Goal: Task Accomplishment & Management: Use online tool/utility

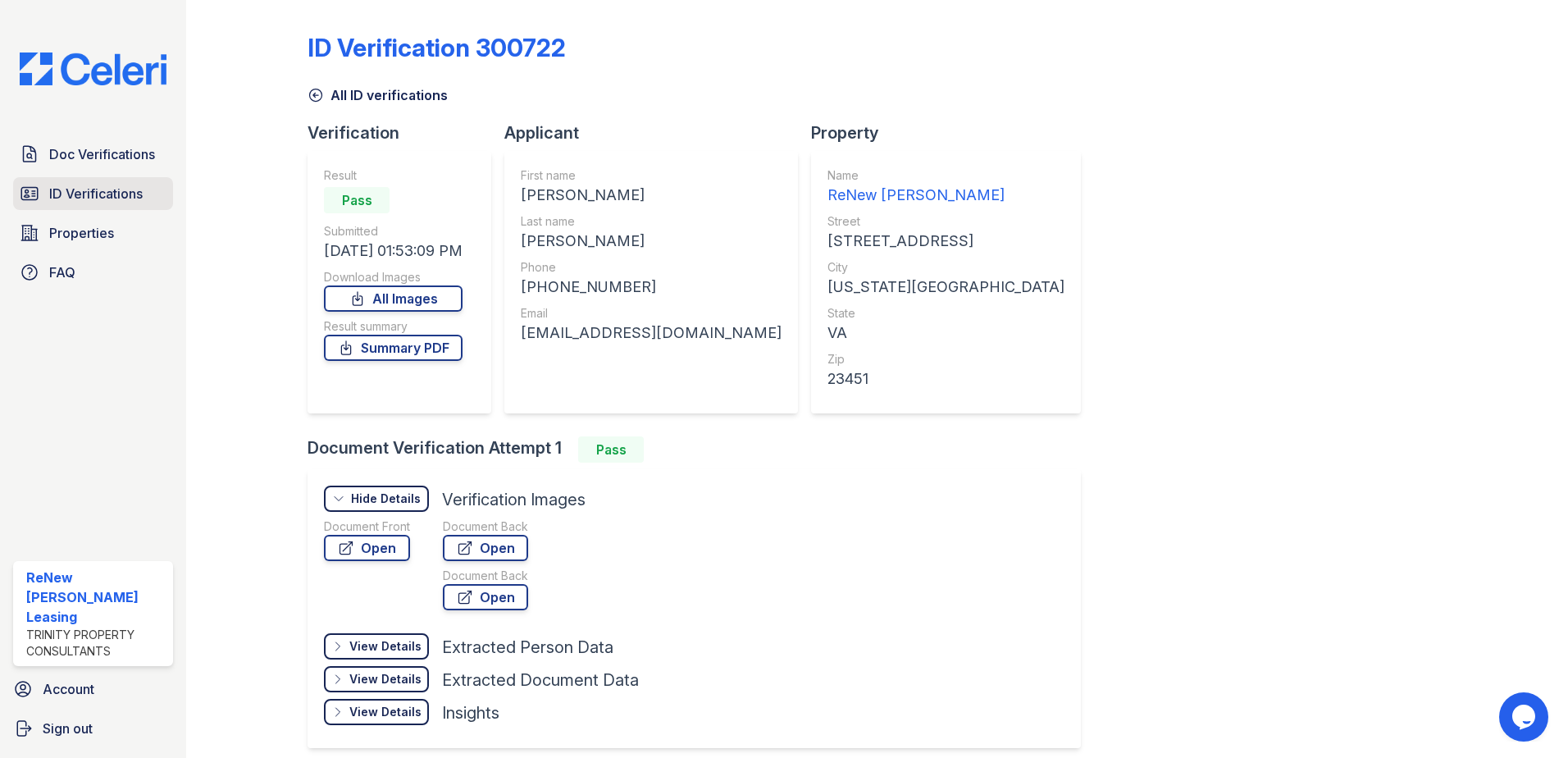
click at [101, 190] on span "ID Verifications" at bounding box center [95, 194] width 94 height 19
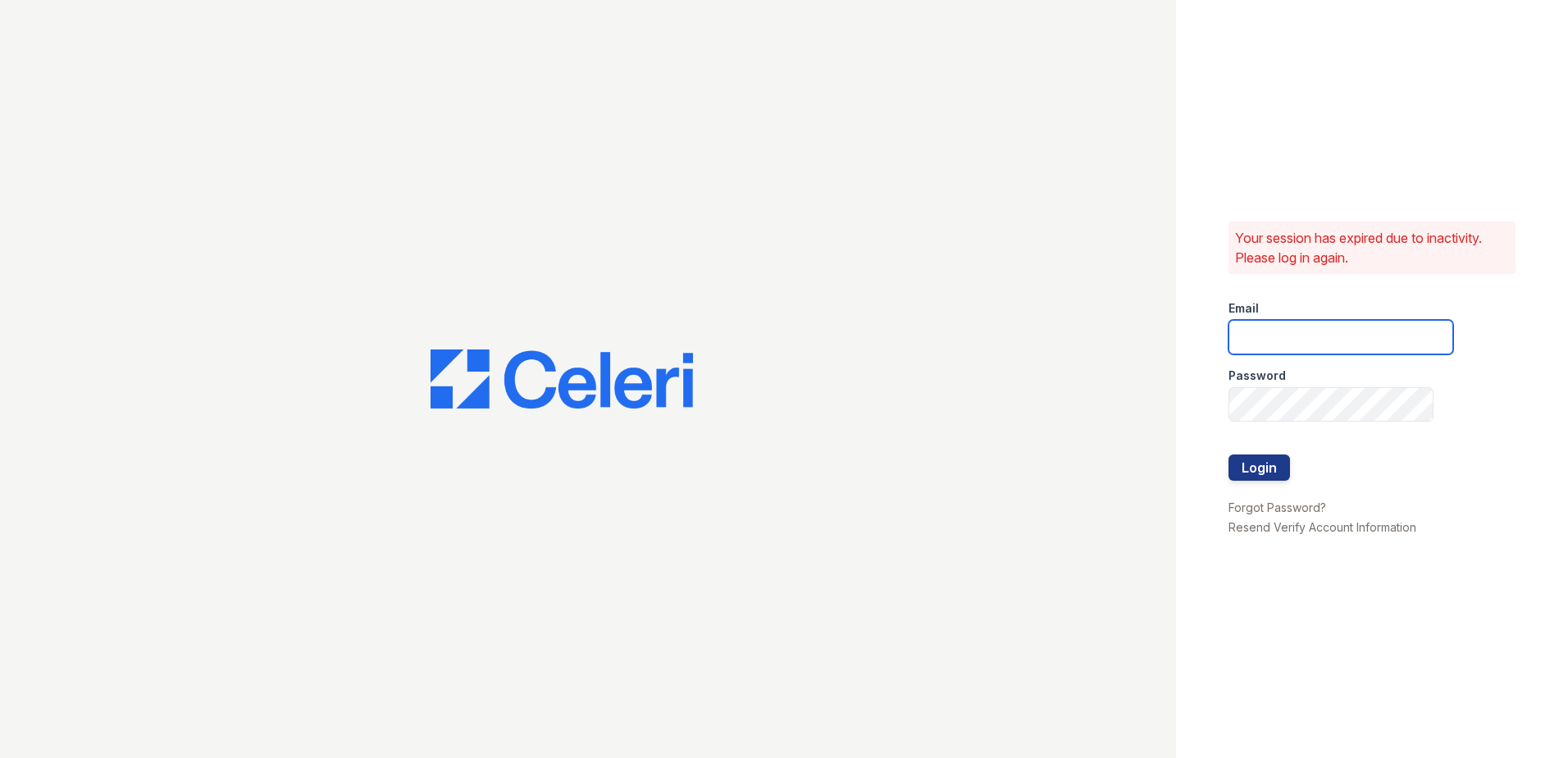
type input "[EMAIL_ADDRESS][DOMAIN_NAME]"
click at [1268, 480] on div at bounding box center [1340, 488] width 225 height 16
click at [1268, 475] on button "Login" at bounding box center [1259, 467] width 62 height 26
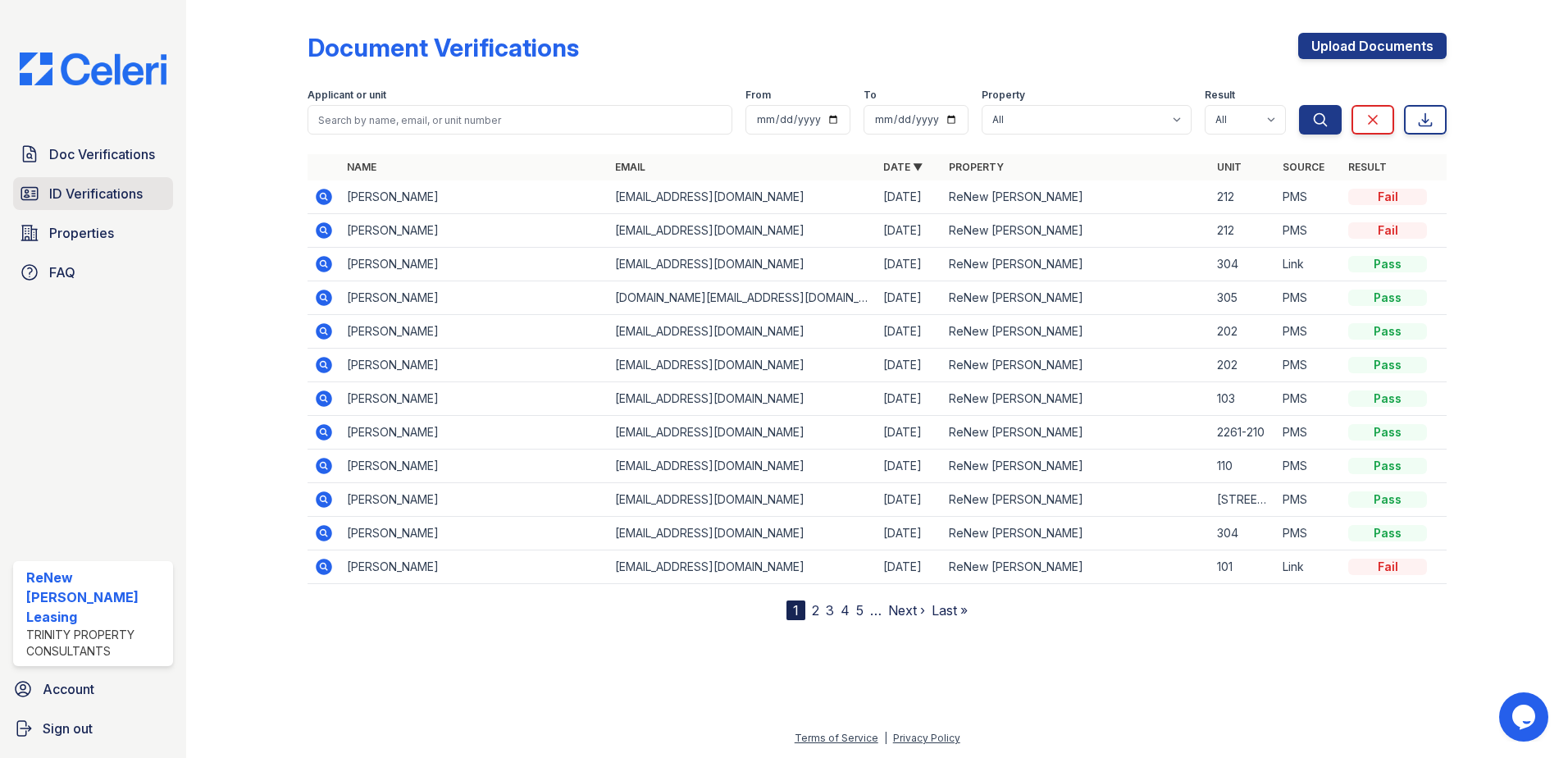
click at [111, 203] on span "ID Verifications" at bounding box center [95, 194] width 94 height 19
